Goal: Task Accomplishment & Management: Use online tool/utility

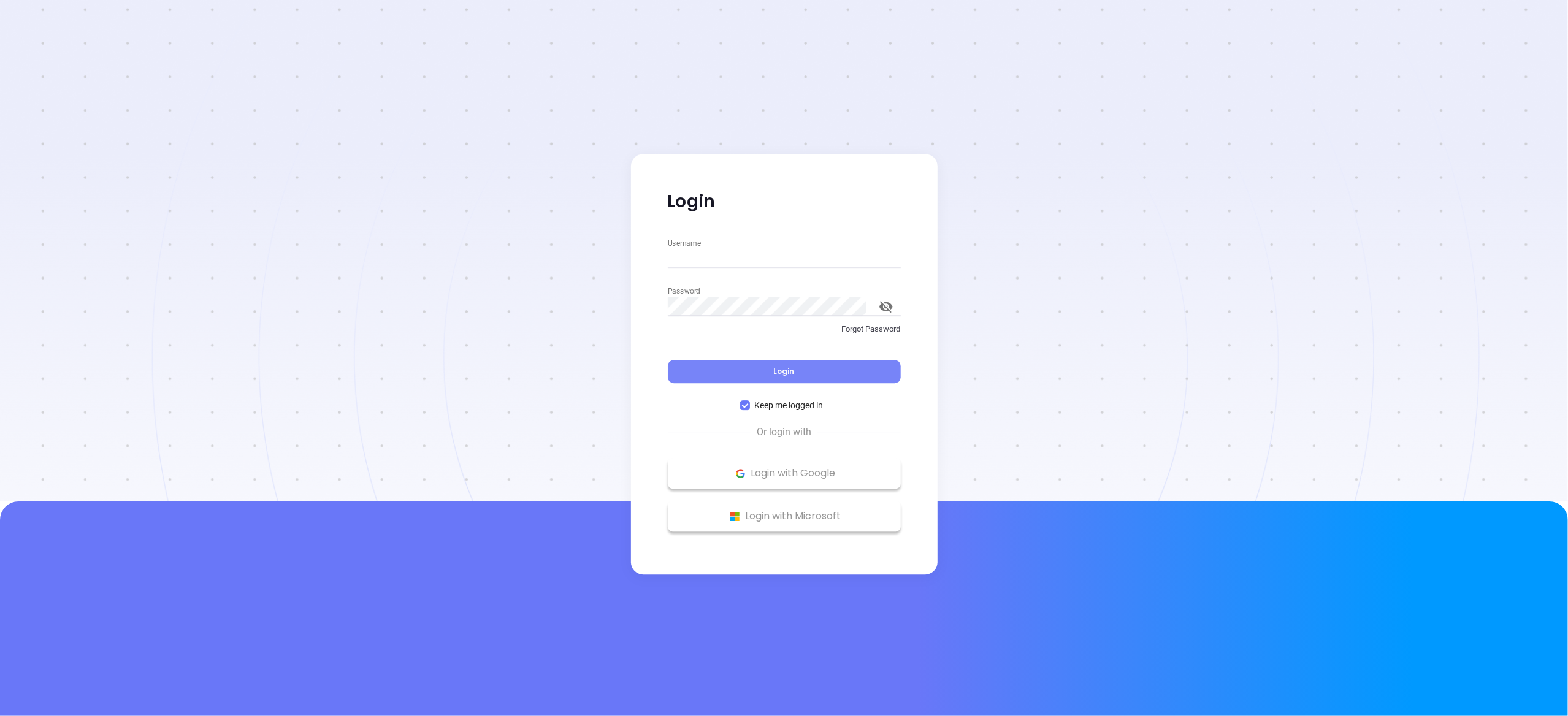
type input "[PERSON_NAME][EMAIL_ADDRESS][DOMAIN_NAME]"
click at [742, 370] on button "Login" at bounding box center [784, 371] width 233 height 23
click at [799, 368] on button "Login" at bounding box center [784, 371] width 233 height 23
